Goal: Find specific page/section: Find specific page/section

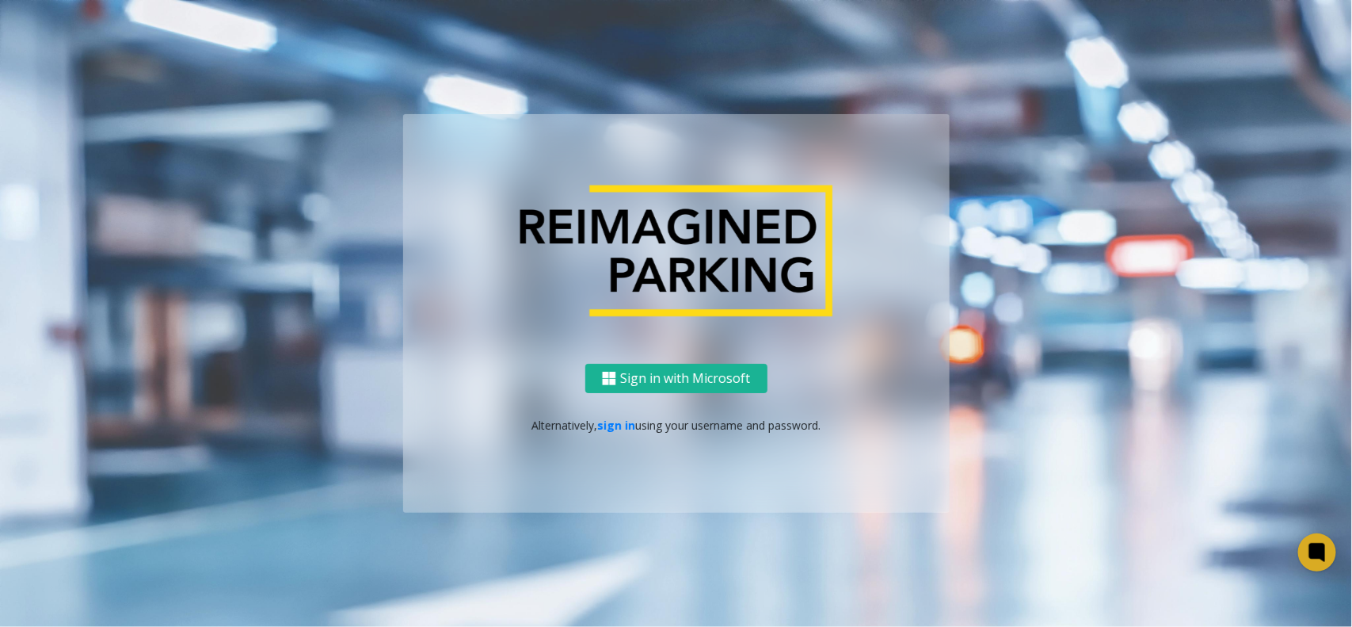
click at [898, 61] on ng-component "Sign in with Microsoft Alternatively, sign in using your username and password." at bounding box center [676, 313] width 1352 height 627
click at [607, 422] on link "sign in" at bounding box center [616, 425] width 38 height 15
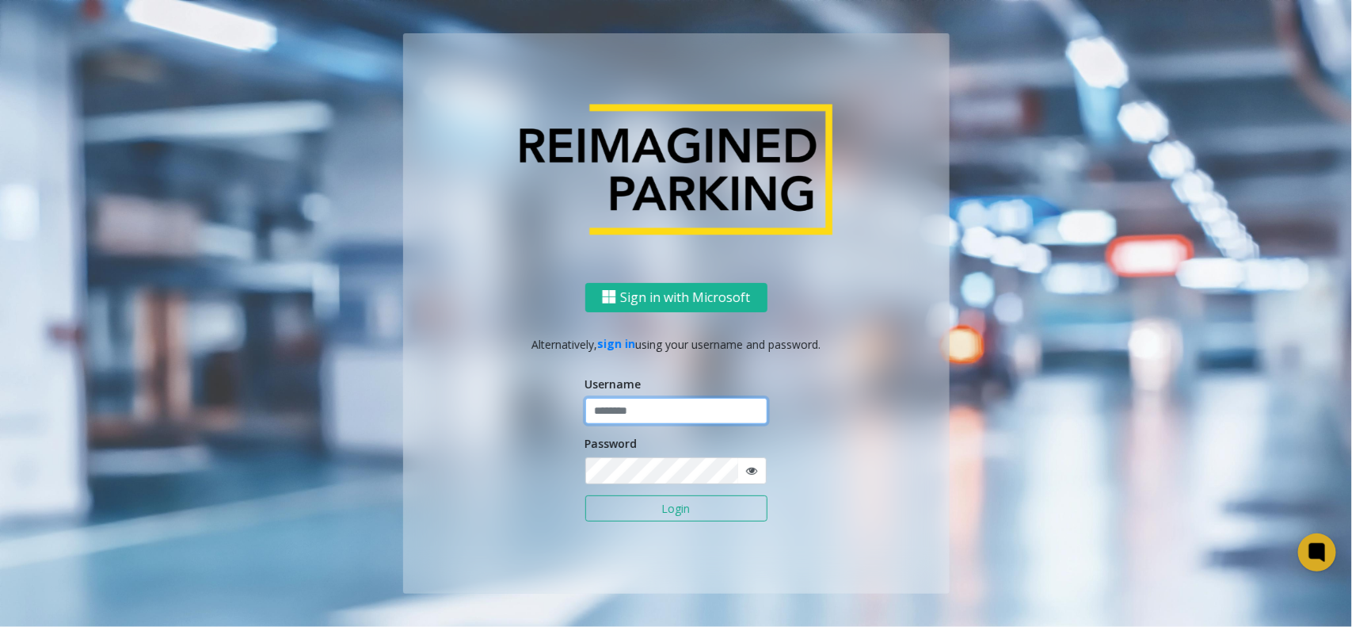
click at [612, 410] on input "text" at bounding box center [677, 411] width 182 height 27
type input "********"
click at [586, 495] on button "Login" at bounding box center [677, 508] width 182 height 27
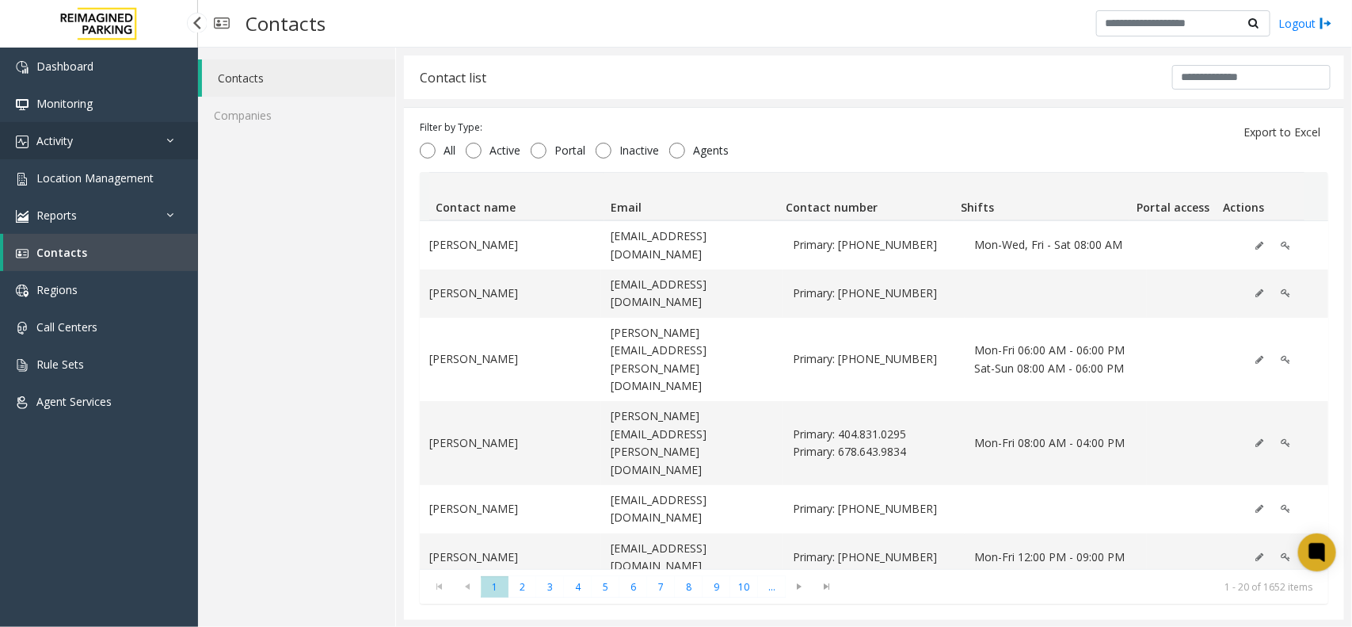
click at [113, 151] on link "Activity" at bounding box center [99, 140] width 198 height 37
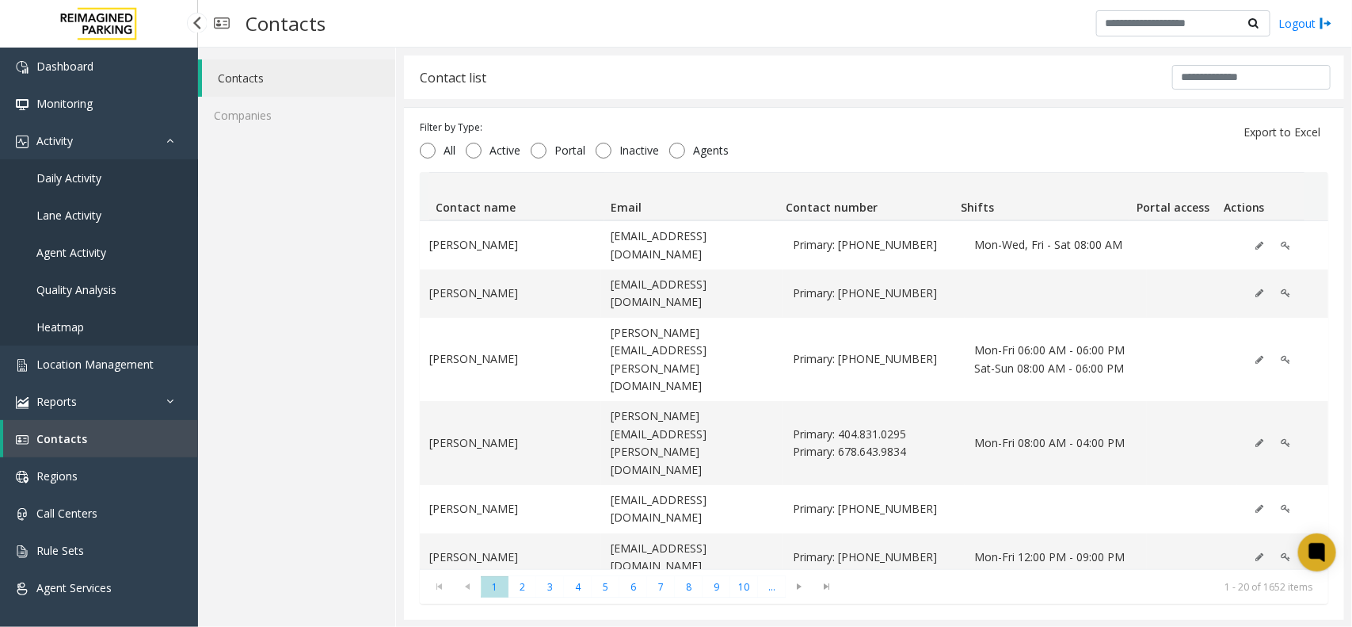
click at [95, 162] on link "Daily Activity" at bounding box center [99, 177] width 198 height 37
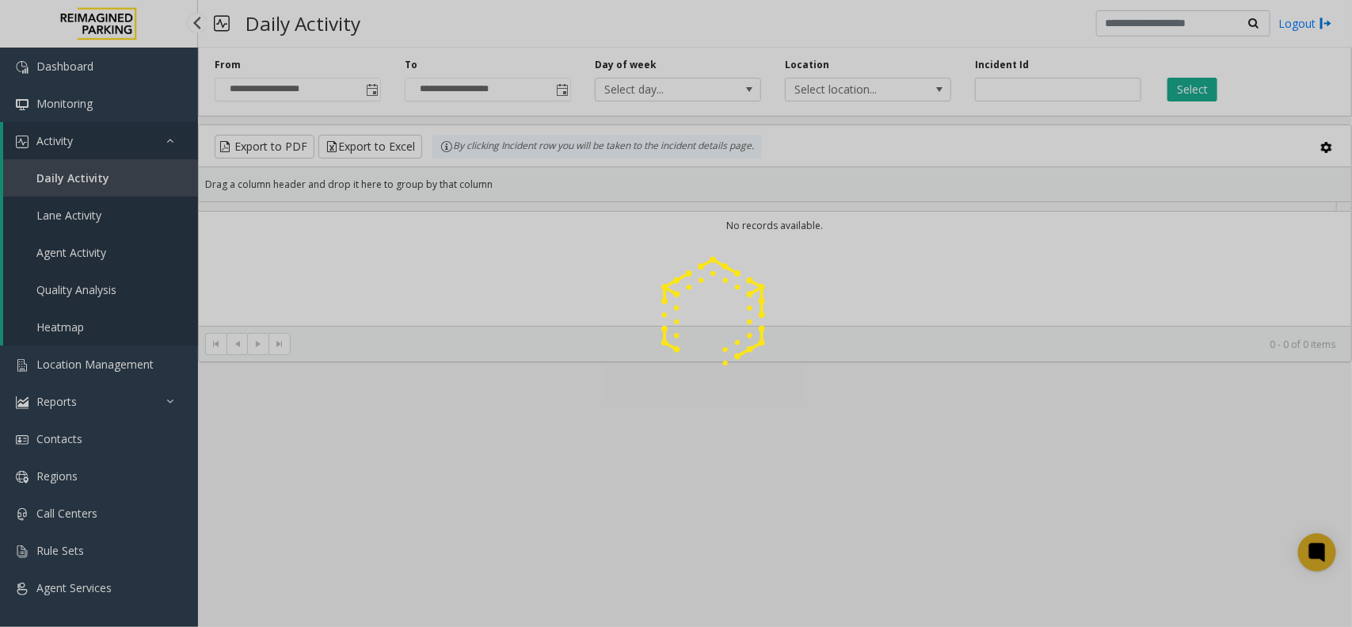
click at [97, 151] on div at bounding box center [676, 313] width 1352 height 627
click at [97, 343] on div at bounding box center [676, 313] width 1352 height 627
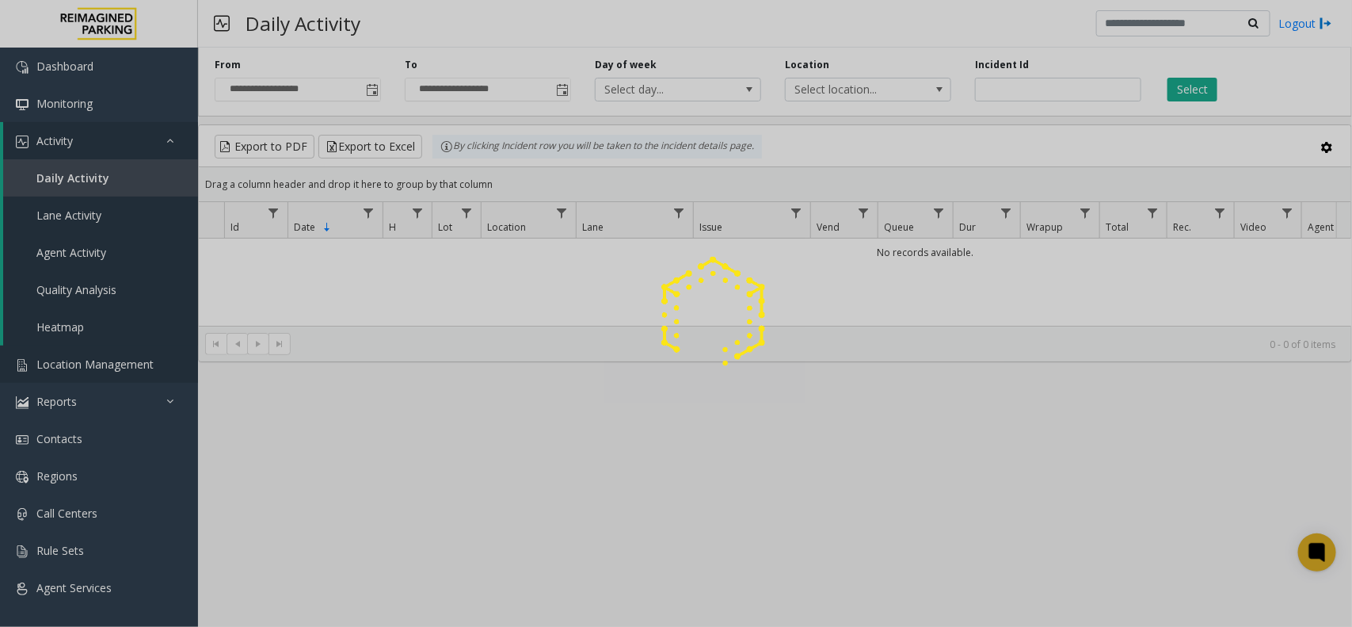
click at [96, 353] on link "Location Management" at bounding box center [99, 363] width 198 height 37
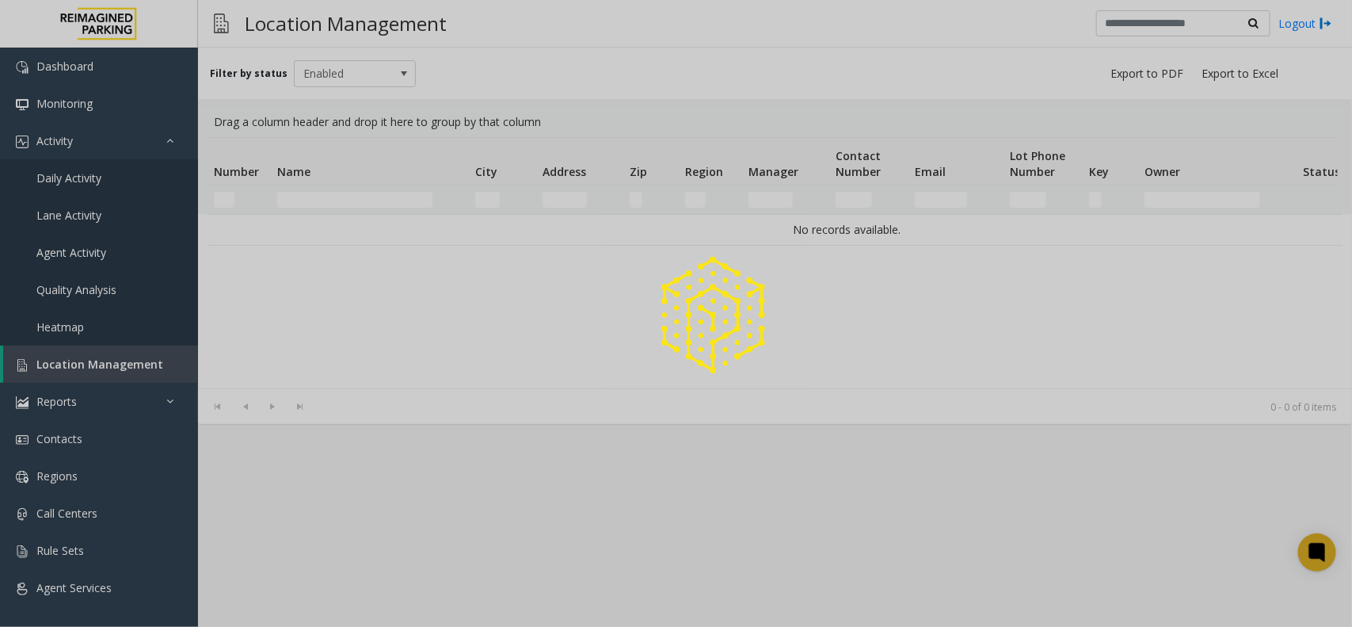
click at [96, 353] on div at bounding box center [676, 313] width 1352 height 627
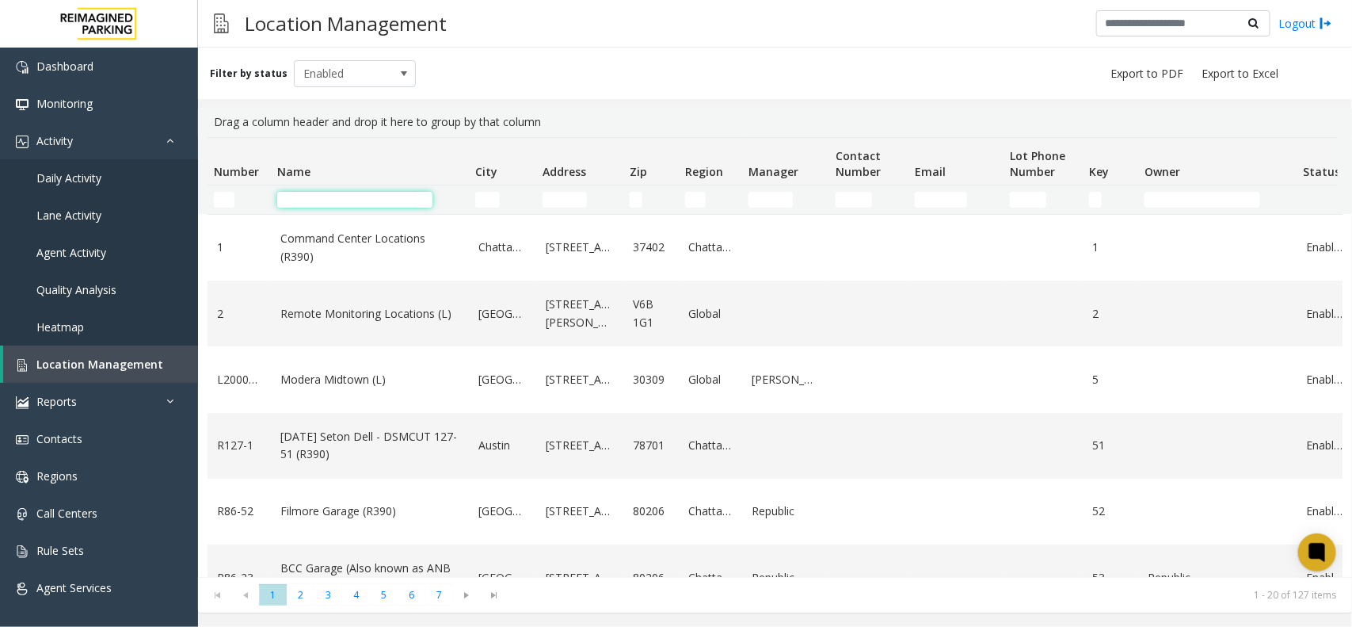
click at [293, 200] on input "Name Filter" at bounding box center [354, 200] width 155 height 16
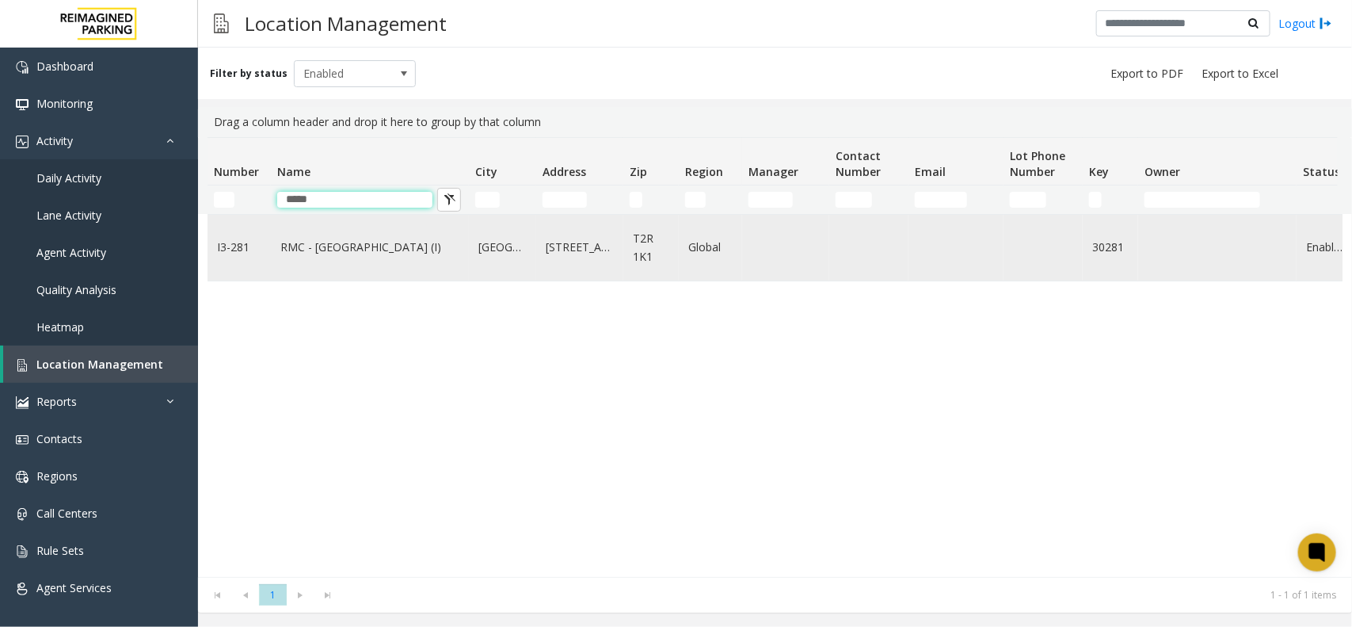
type input "*****"
click at [315, 235] on td "RMC - [GEOGRAPHIC_DATA] (I)" at bounding box center [370, 248] width 198 height 66
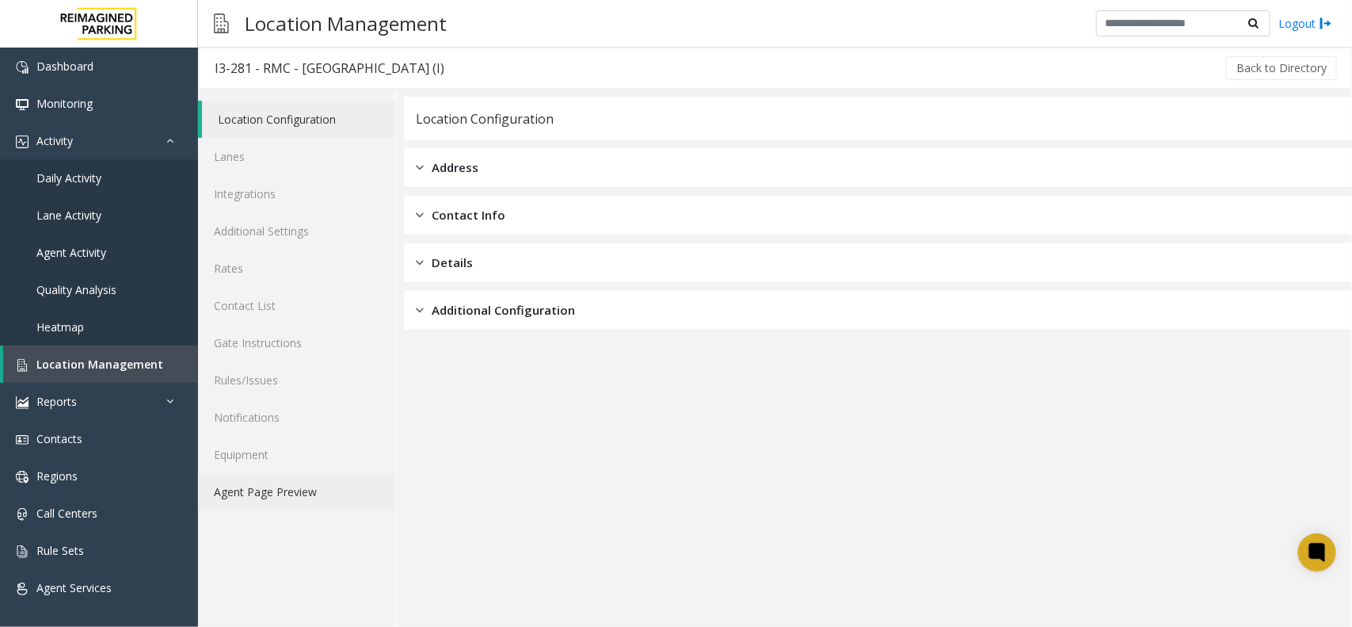
click at [339, 487] on link "Agent Page Preview" at bounding box center [296, 491] width 197 height 37
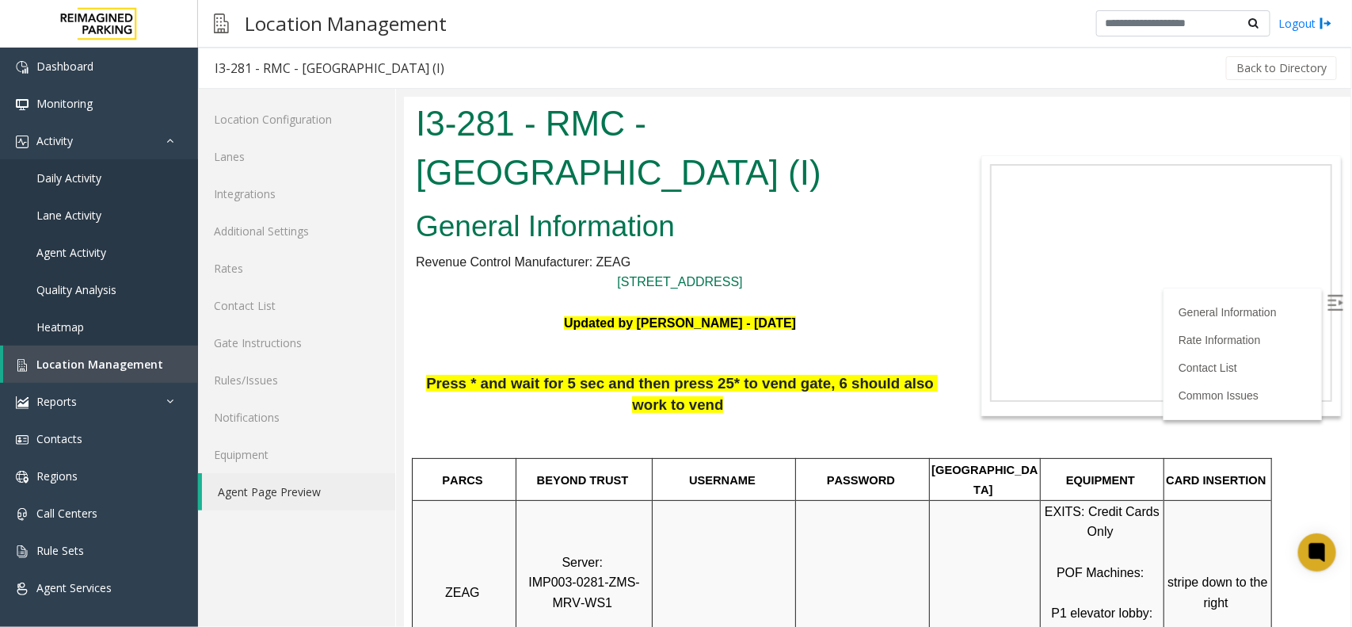
scroll to position [297, 0]
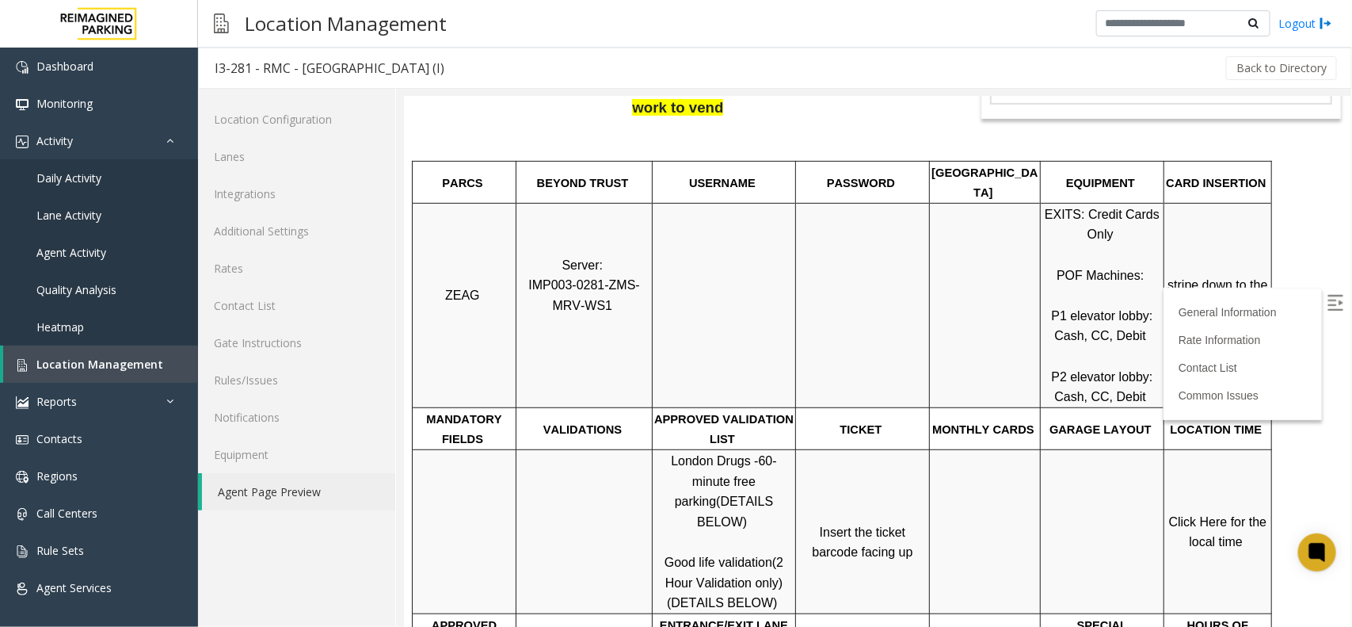
click at [1327, 303] on img at bounding box center [1335, 302] width 16 height 16
click at [811, 525] on span "Insert the ticket barcode facing up" at bounding box center [861, 542] width 101 height 34
drag, startPoint x: 799, startPoint y: 513, endPoint x: 920, endPoint y: 536, distance: 122.8
click at [920, 536] on p "Insert the ticket barcode facing up" at bounding box center [862, 531] width 132 height 61
click at [97, 354] on link "Location Management" at bounding box center [100, 363] width 195 height 37
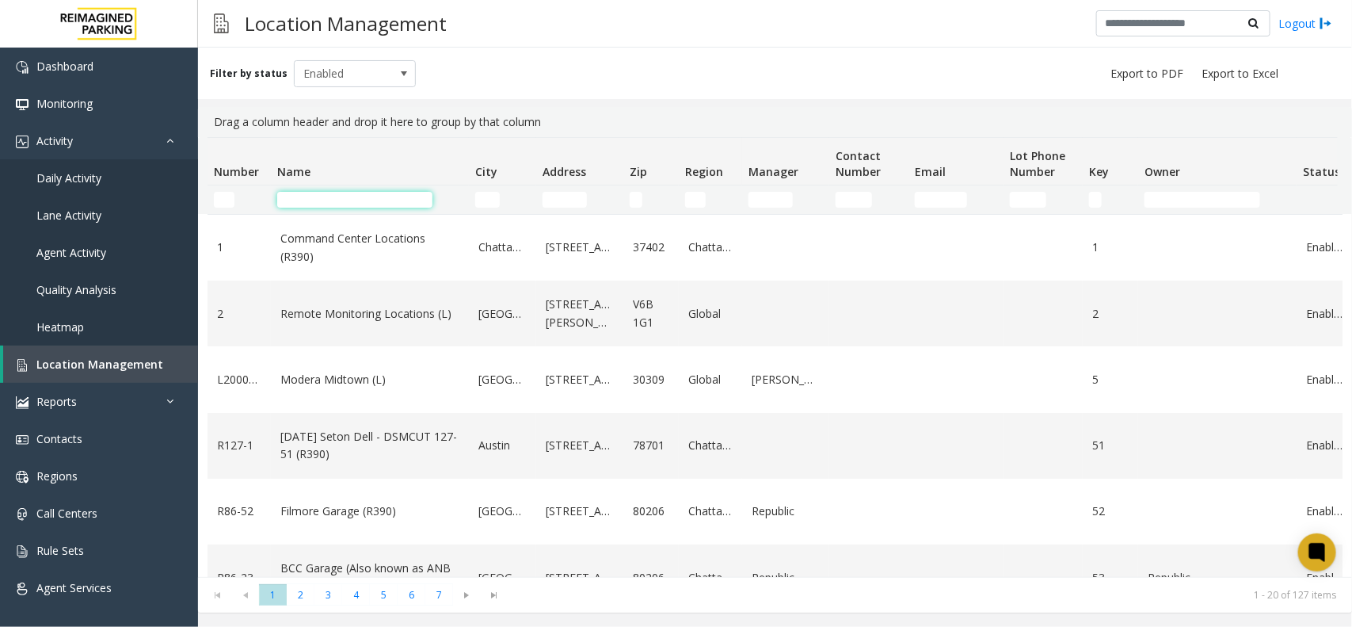
click at [347, 203] on input "Name Filter" at bounding box center [354, 200] width 155 height 16
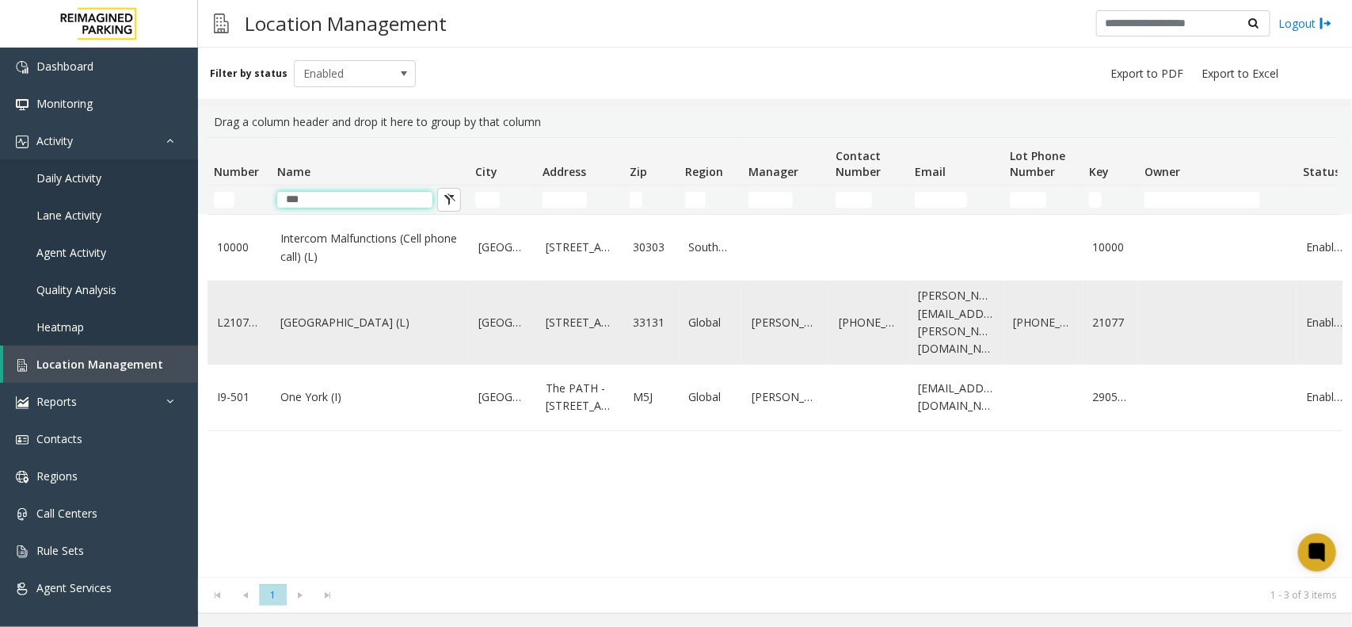
type input "***"
click at [367, 326] on link "[GEOGRAPHIC_DATA] (L)" at bounding box center [369, 322] width 179 height 17
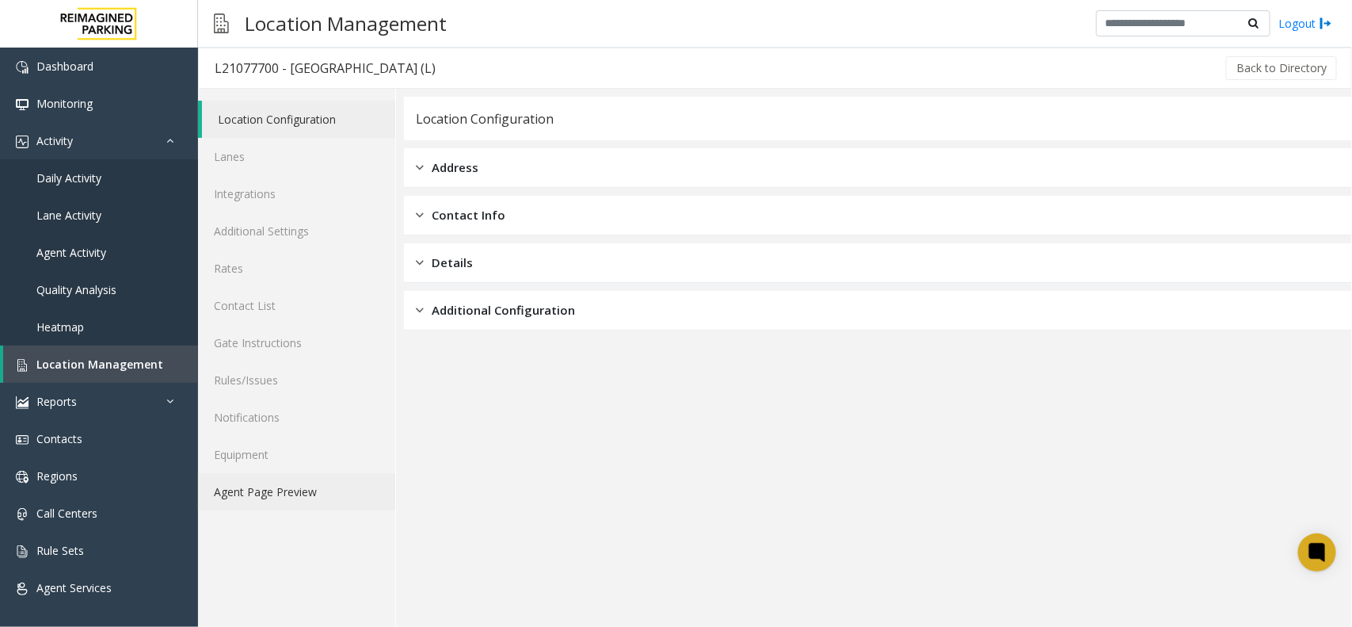
click at [326, 497] on link "Agent Page Preview" at bounding box center [296, 491] width 197 height 37
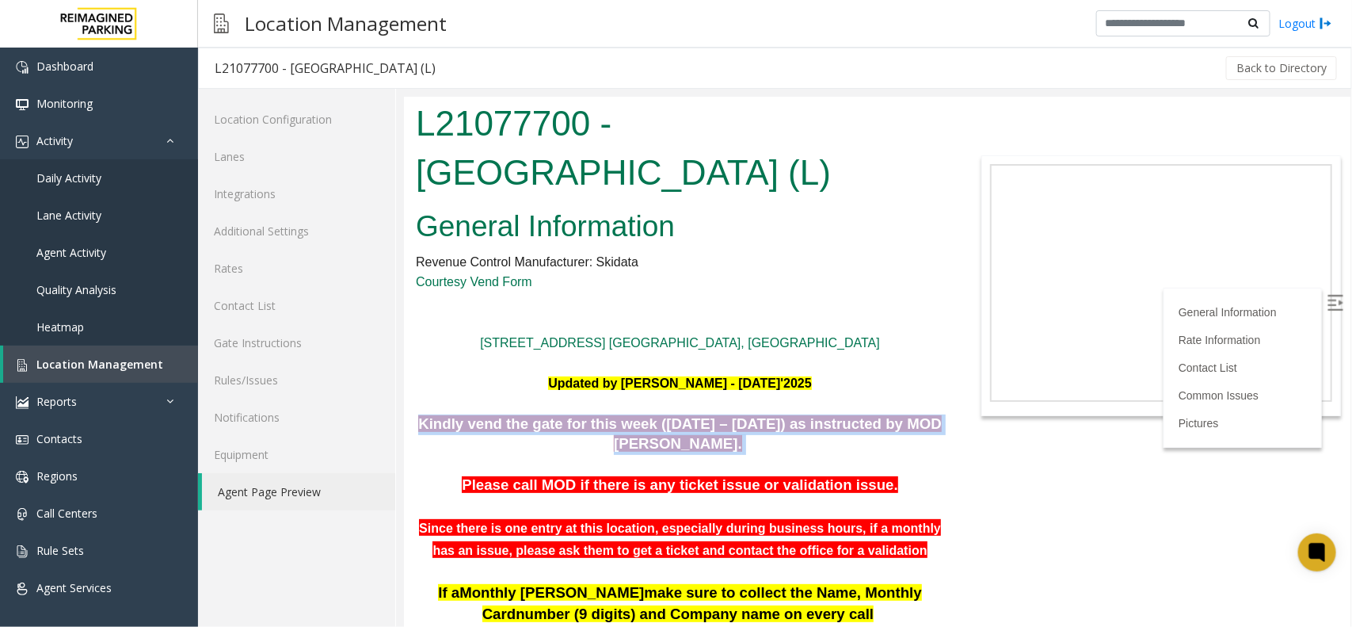
drag, startPoint x: 441, startPoint y: 421, endPoint x: 717, endPoint y: 437, distance: 277.0
click at [717, 437] on p "Kindly vend the gate for this week ([DATE] – [DATE]) as instructed by MOD [PERS…" at bounding box center [679, 434] width 528 height 40
click at [714, 437] on p "Kindly vend the gate for this week ([DATE] – [DATE]) as instructed by MOD [PERS…" at bounding box center [679, 434] width 528 height 40
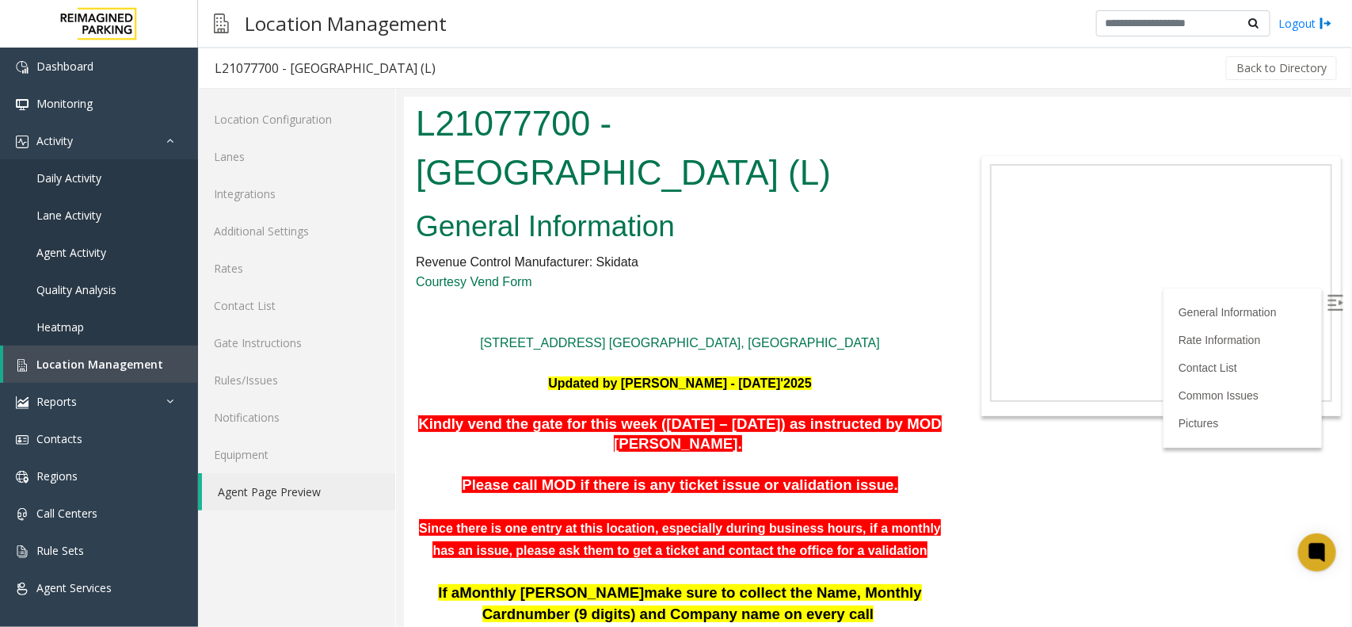
click at [704, 444] on p "Kindly vend the gate for this week ([DATE] – [DATE]) as instructed by MOD [PERS…" at bounding box center [679, 434] width 528 height 40
click at [49, 368] on span "Location Management" at bounding box center [99, 364] width 127 height 15
